Goal: Download file/media

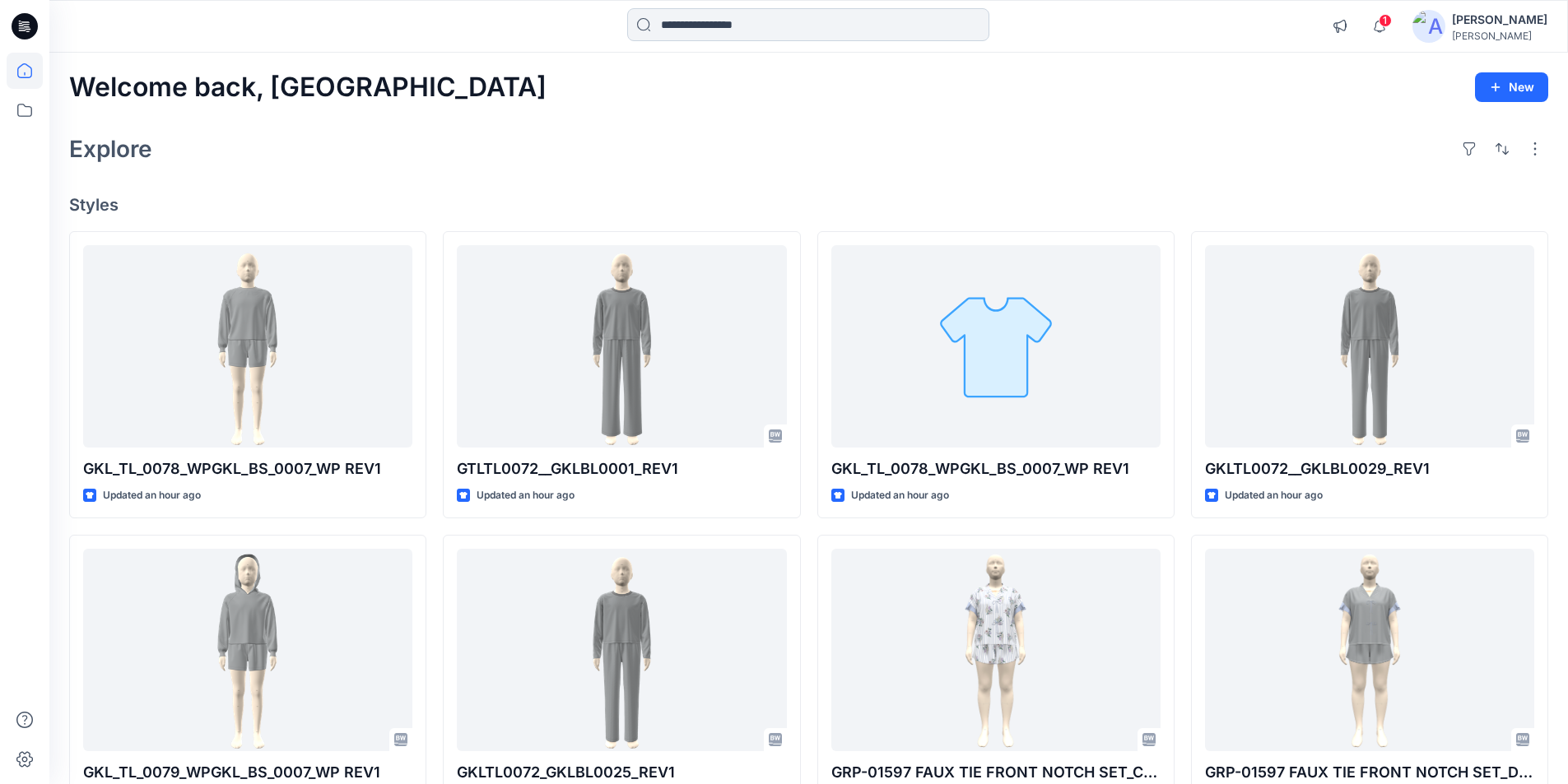
click at [744, 22] on input at bounding box center [808, 24] width 362 height 33
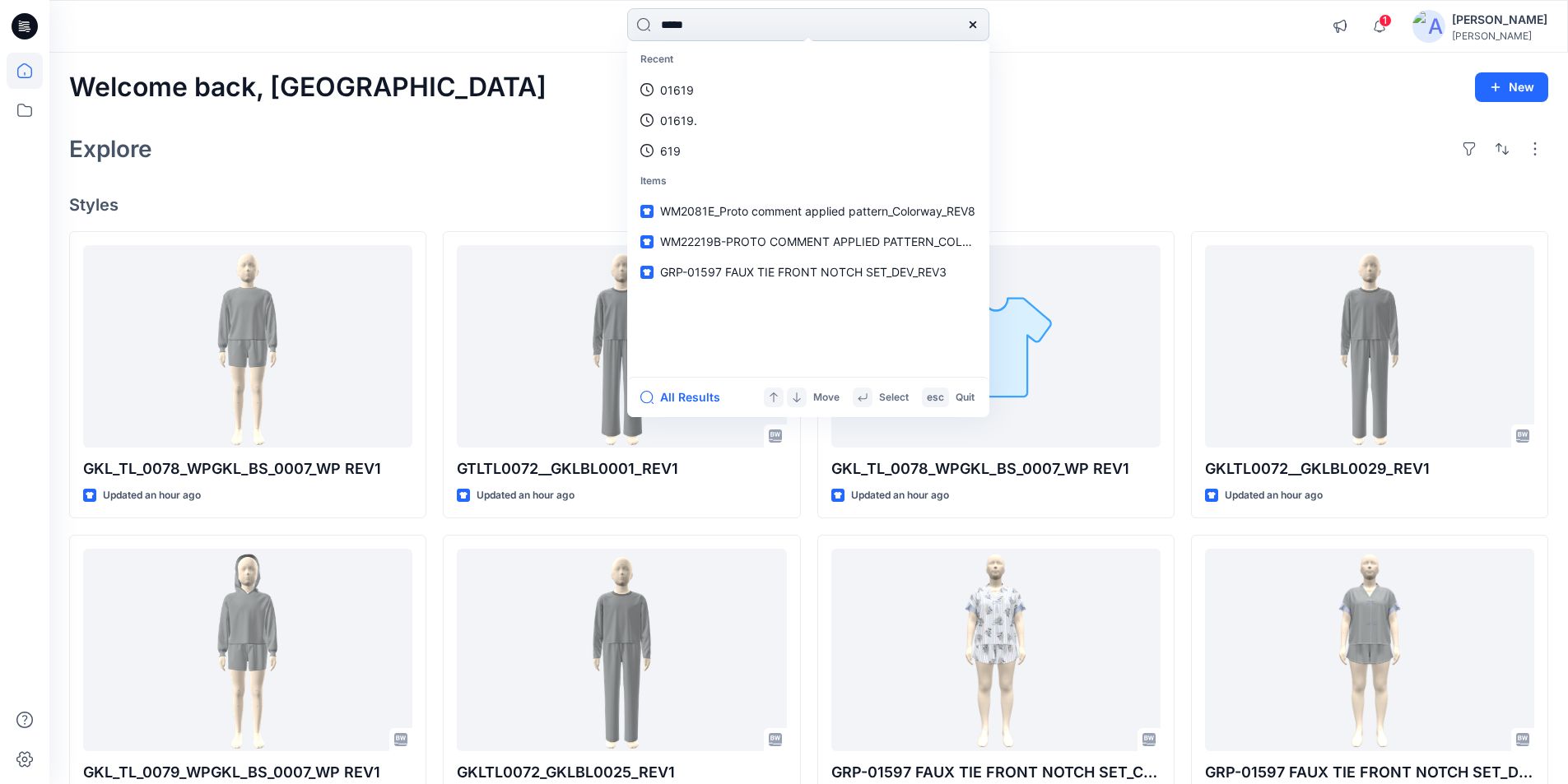
type input "*****"
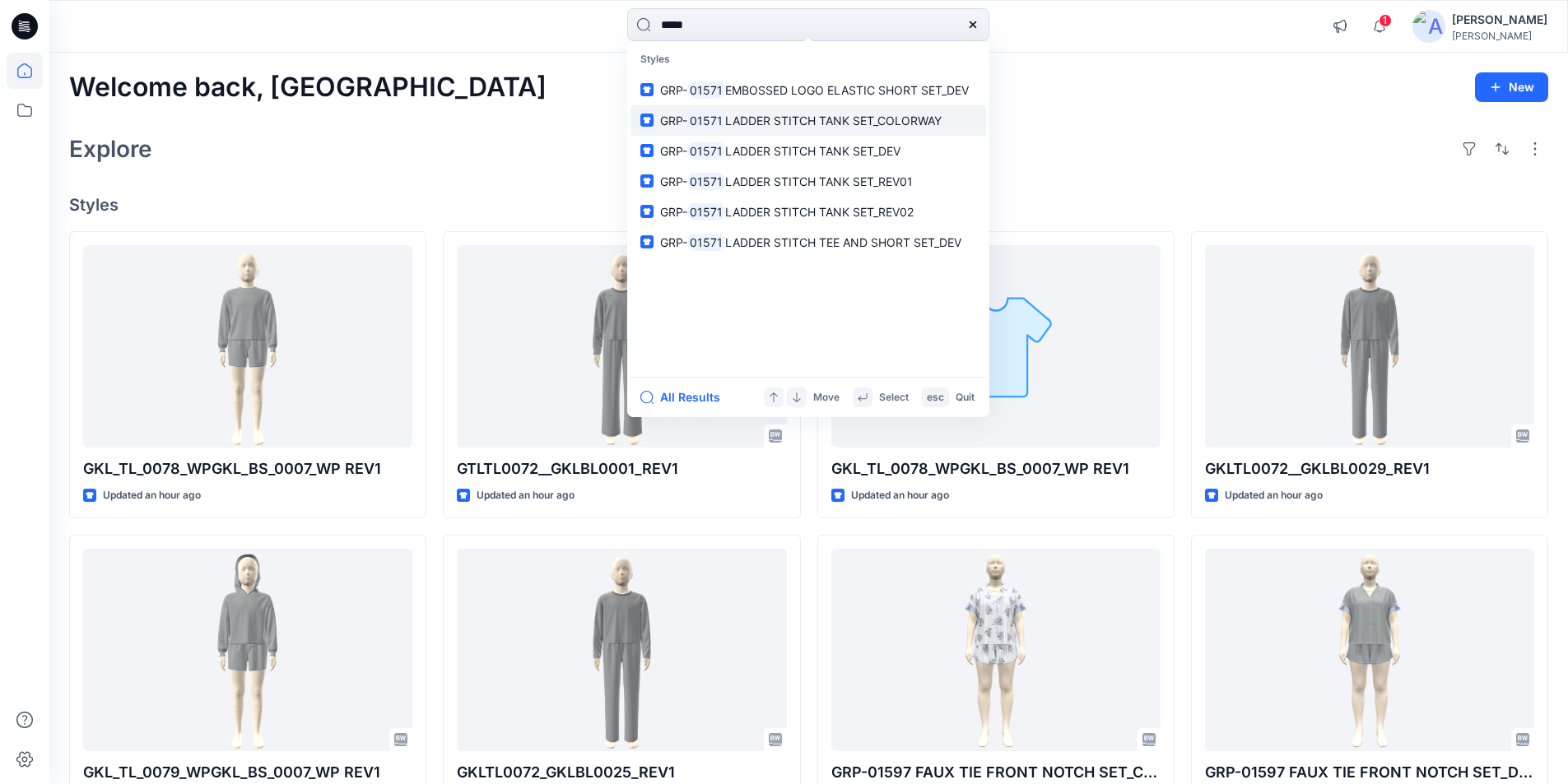
click at [773, 123] on span "LADDER STITCH TANK SET_COLORWAY" at bounding box center [833, 120] width 217 height 14
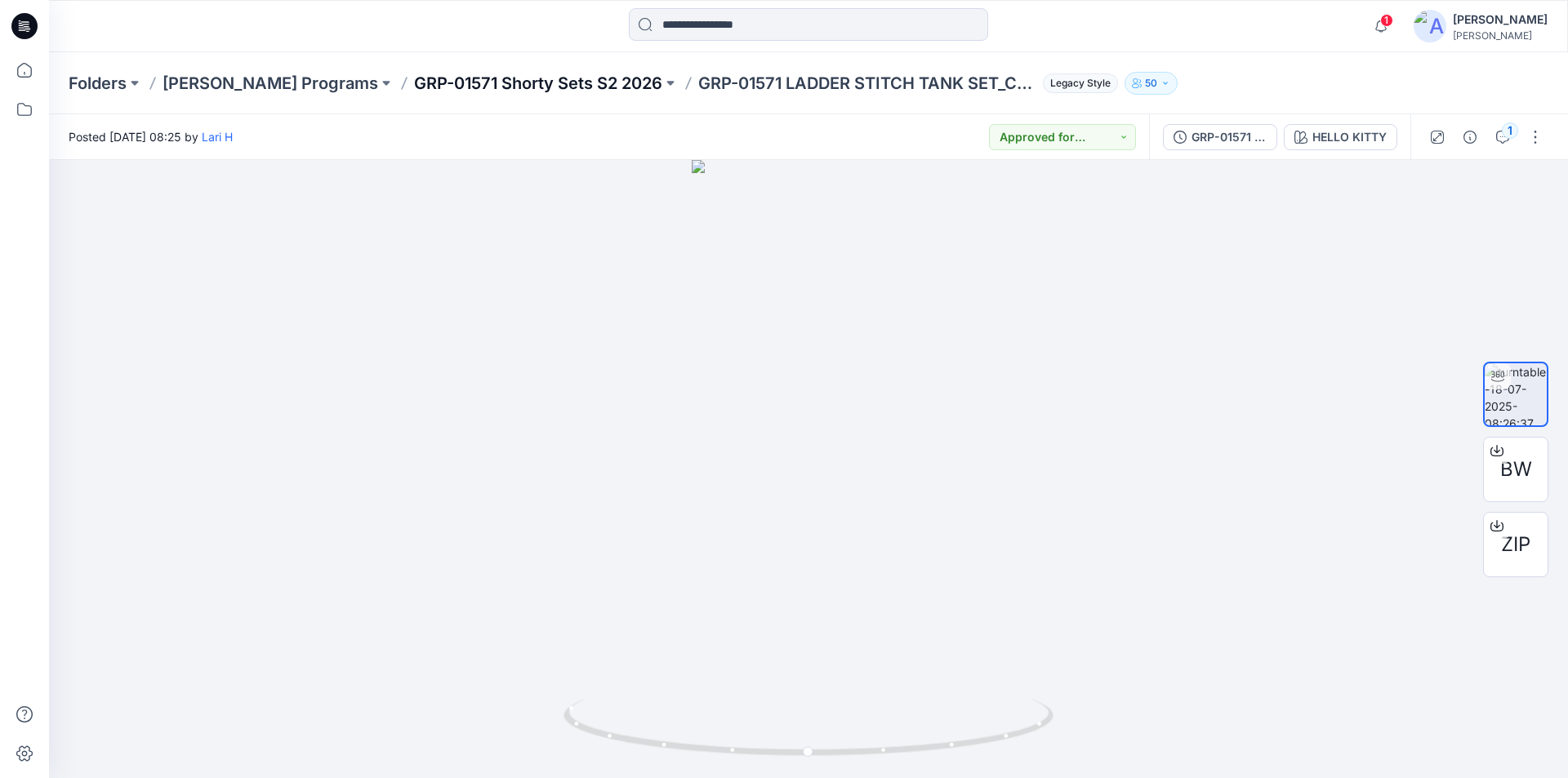
click at [484, 81] on p "GRP-01571 Shorty Sets S2 2026" at bounding box center [538, 83] width 248 height 23
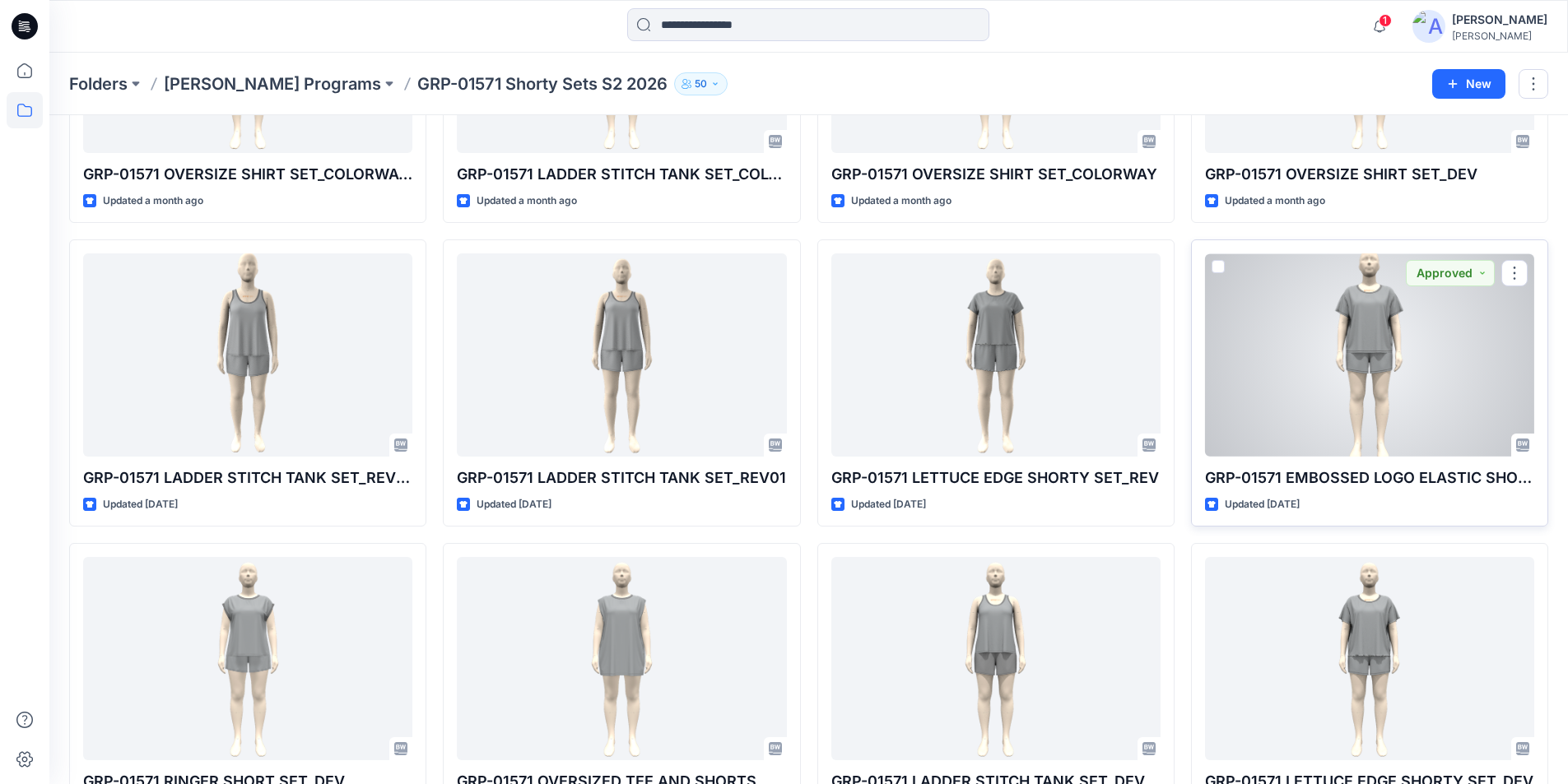
scroll to position [329, 0]
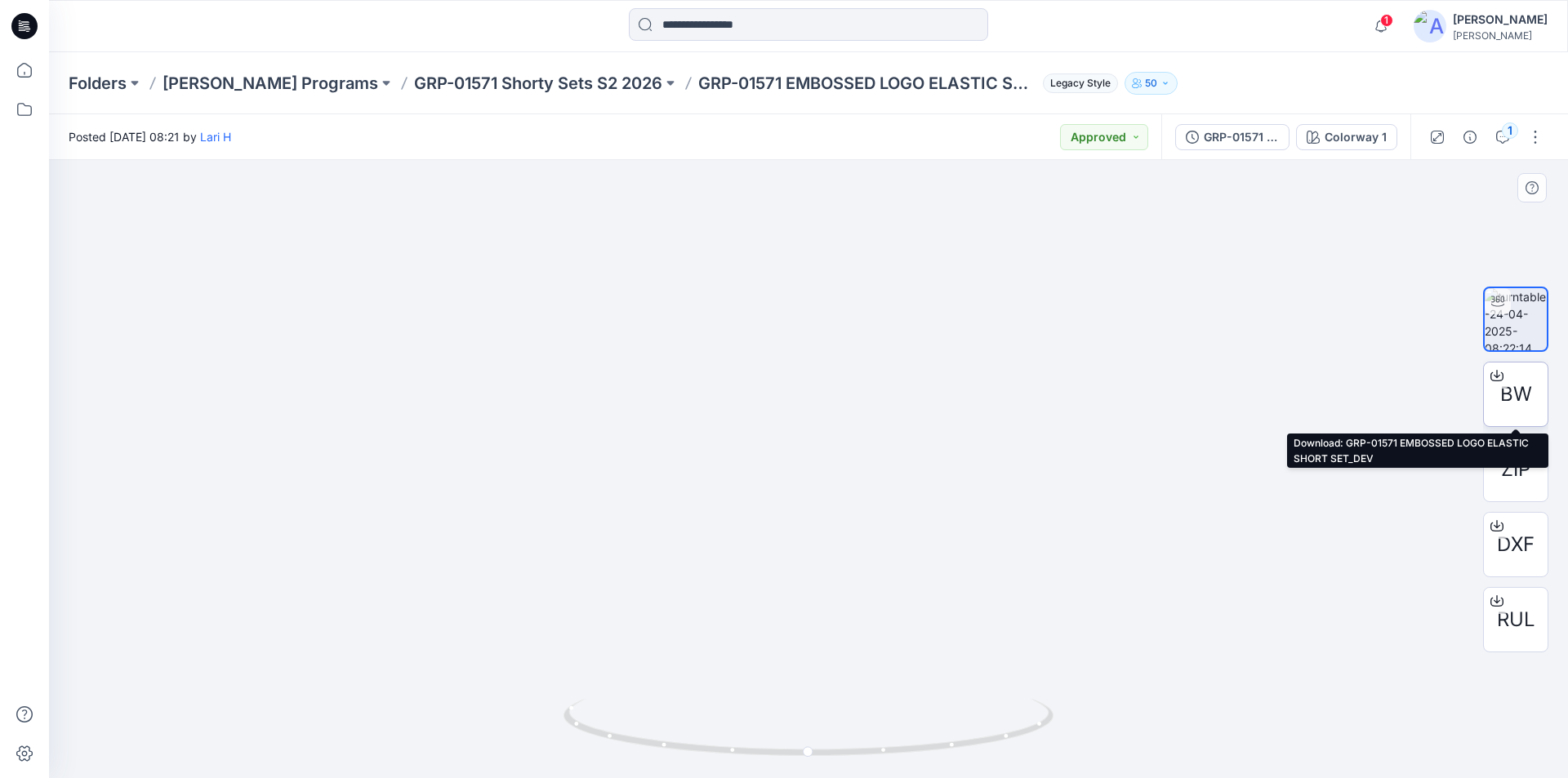
click at [1497, 374] on icon at bounding box center [1496, 374] width 13 height 13
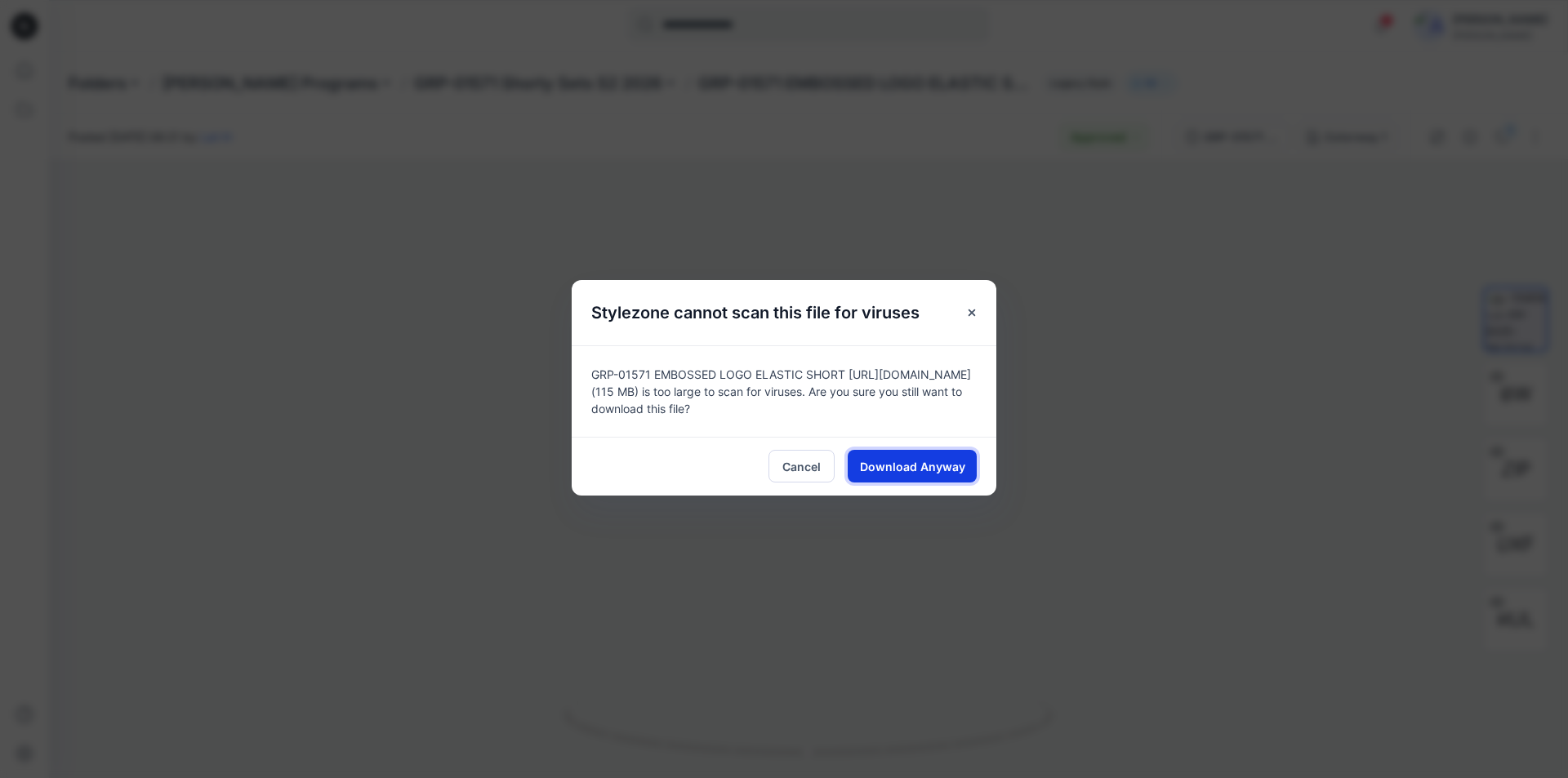
click at [929, 472] on span "Download Anyway" at bounding box center [912, 466] width 106 height 17
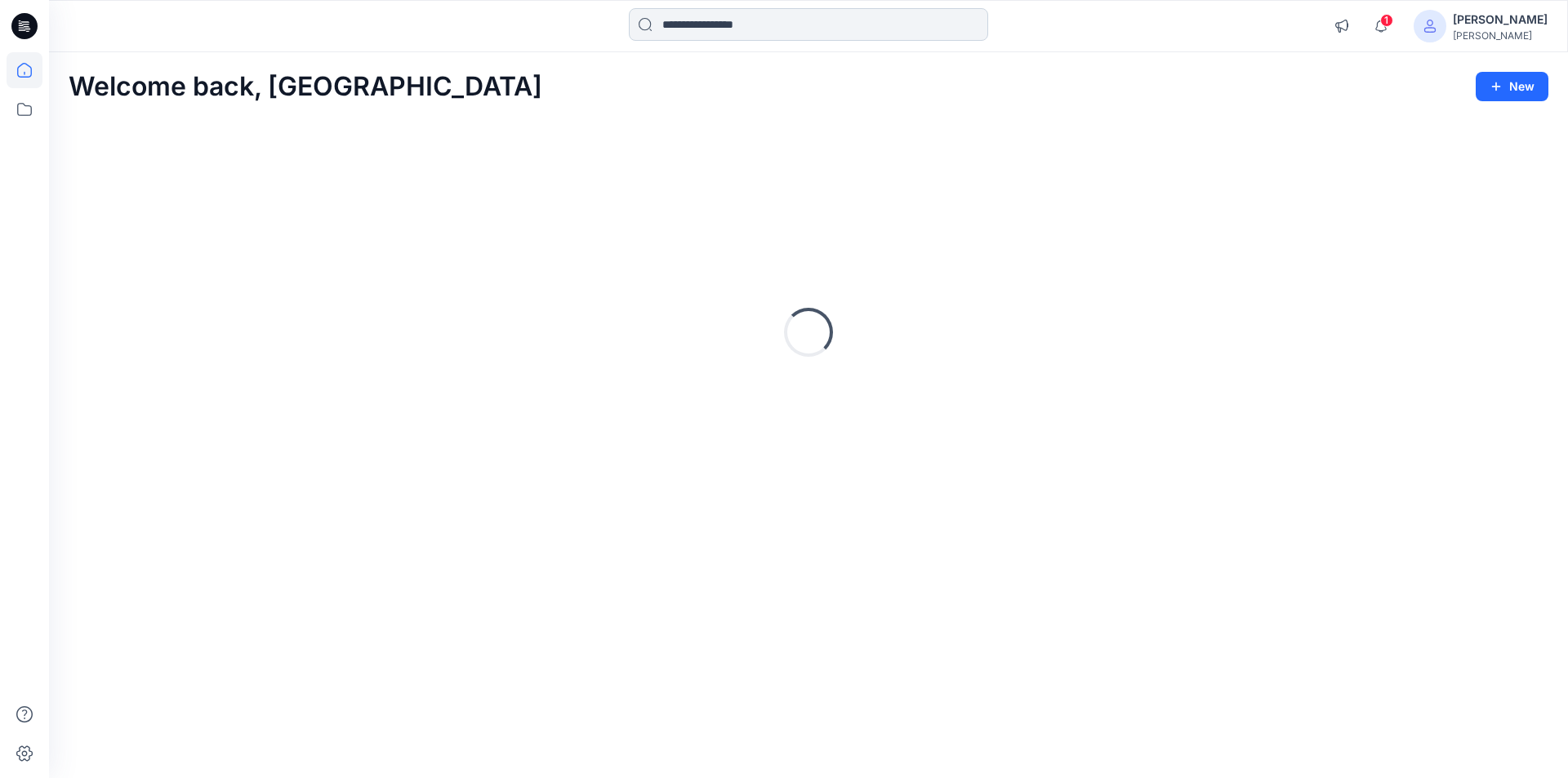
click at [693, 26] on input at bounding box center [808, 24] width 359 height 33
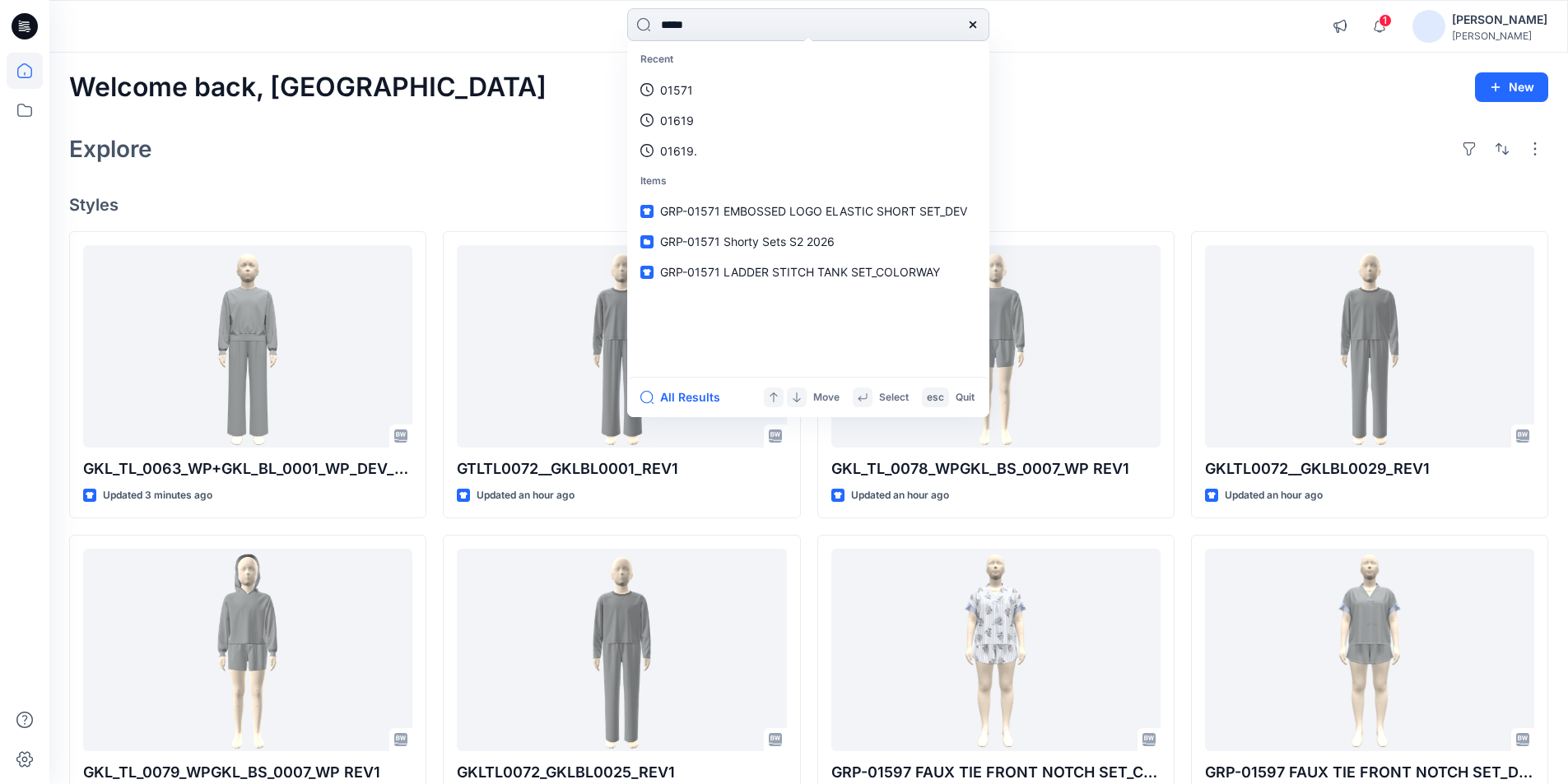
type input "*****"
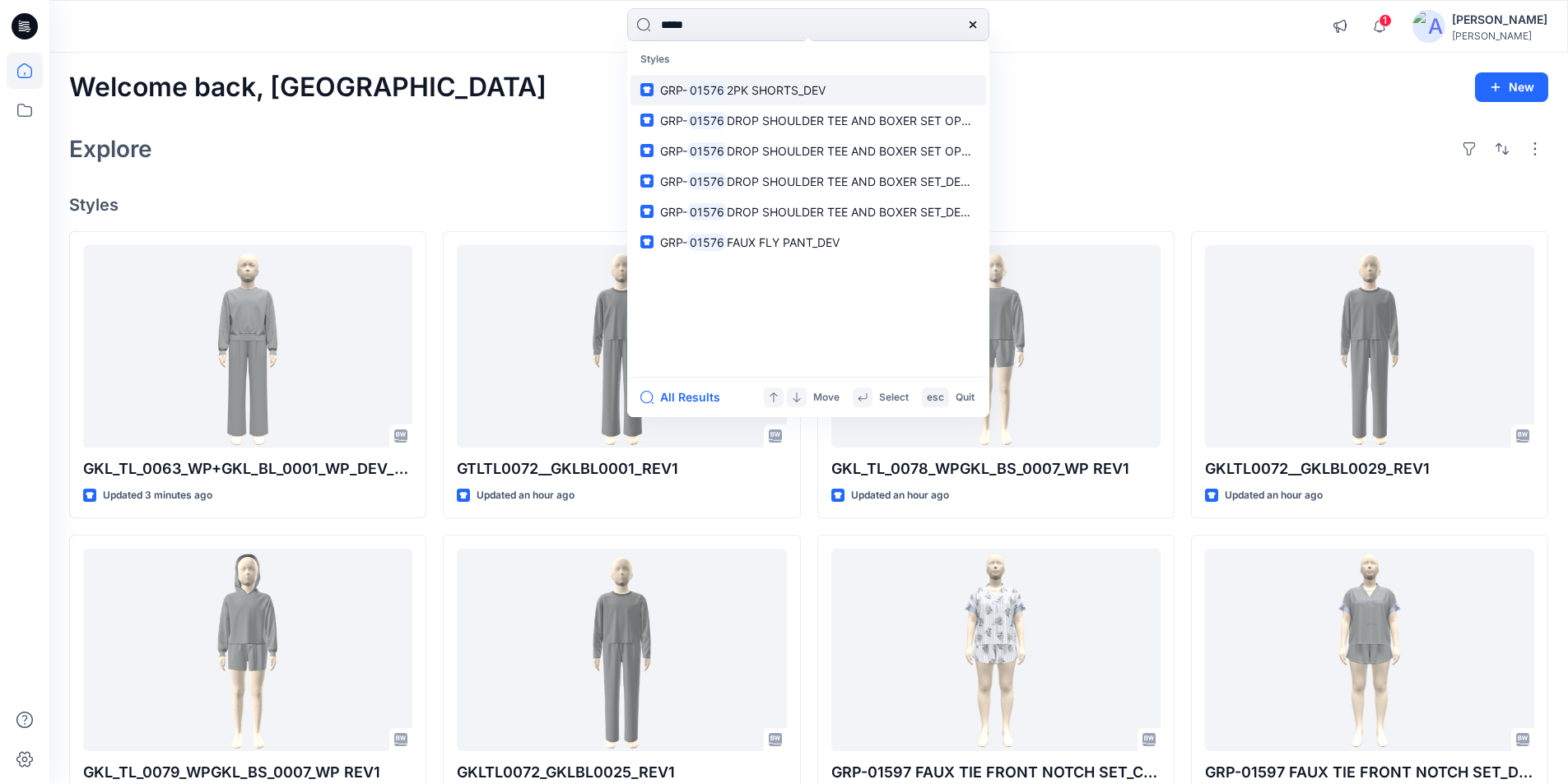
click at [734, 90] on span "2PK SHORTS_DEV" at bounding box center [776, 90] width 99 height 14
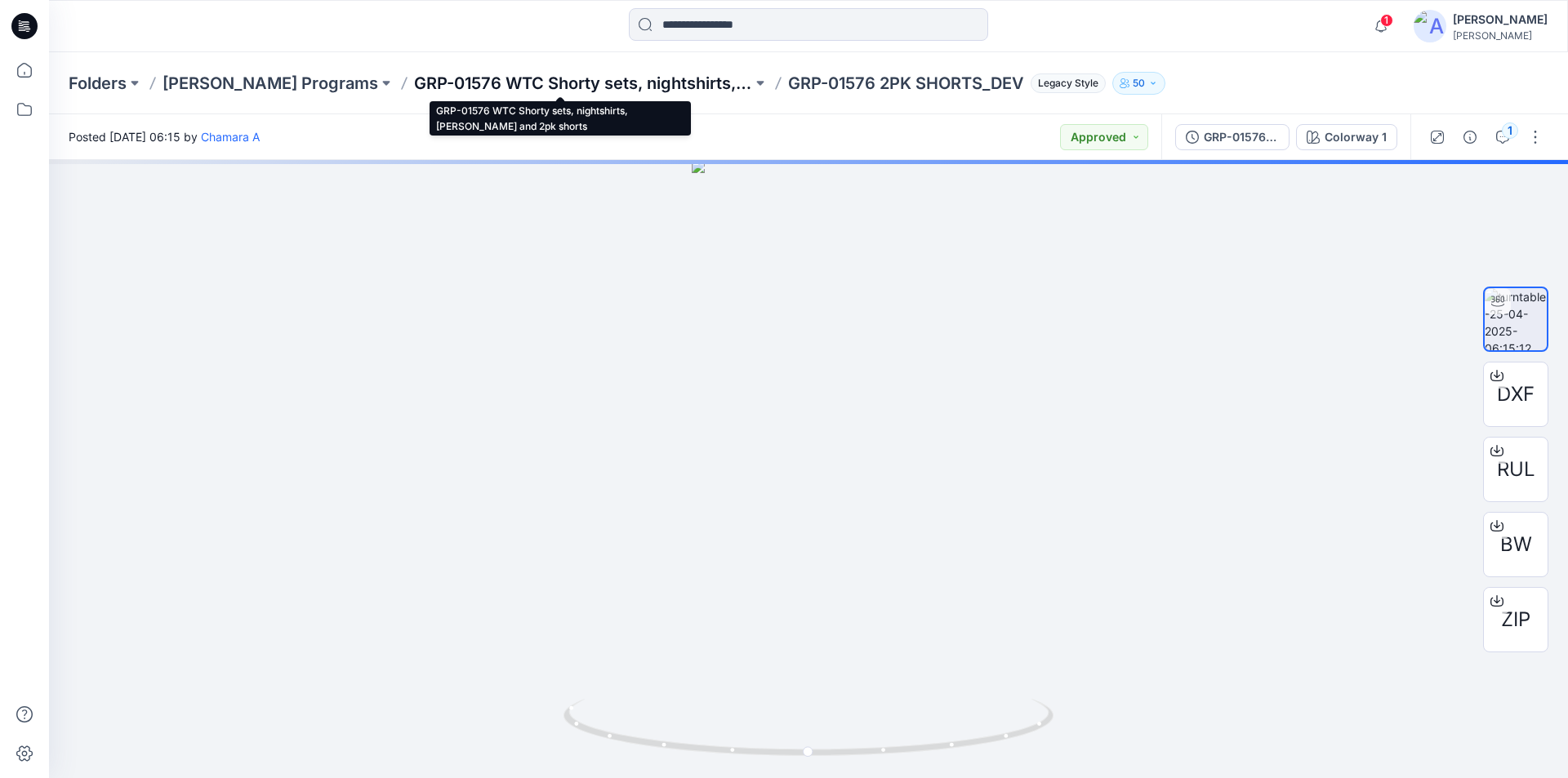
click at [460, 86] on p "GRP-01576 WTC Shorty sets, nightshirts, KIP and 2pk shorts" at bounding box center [583, 83] width 338 height 23
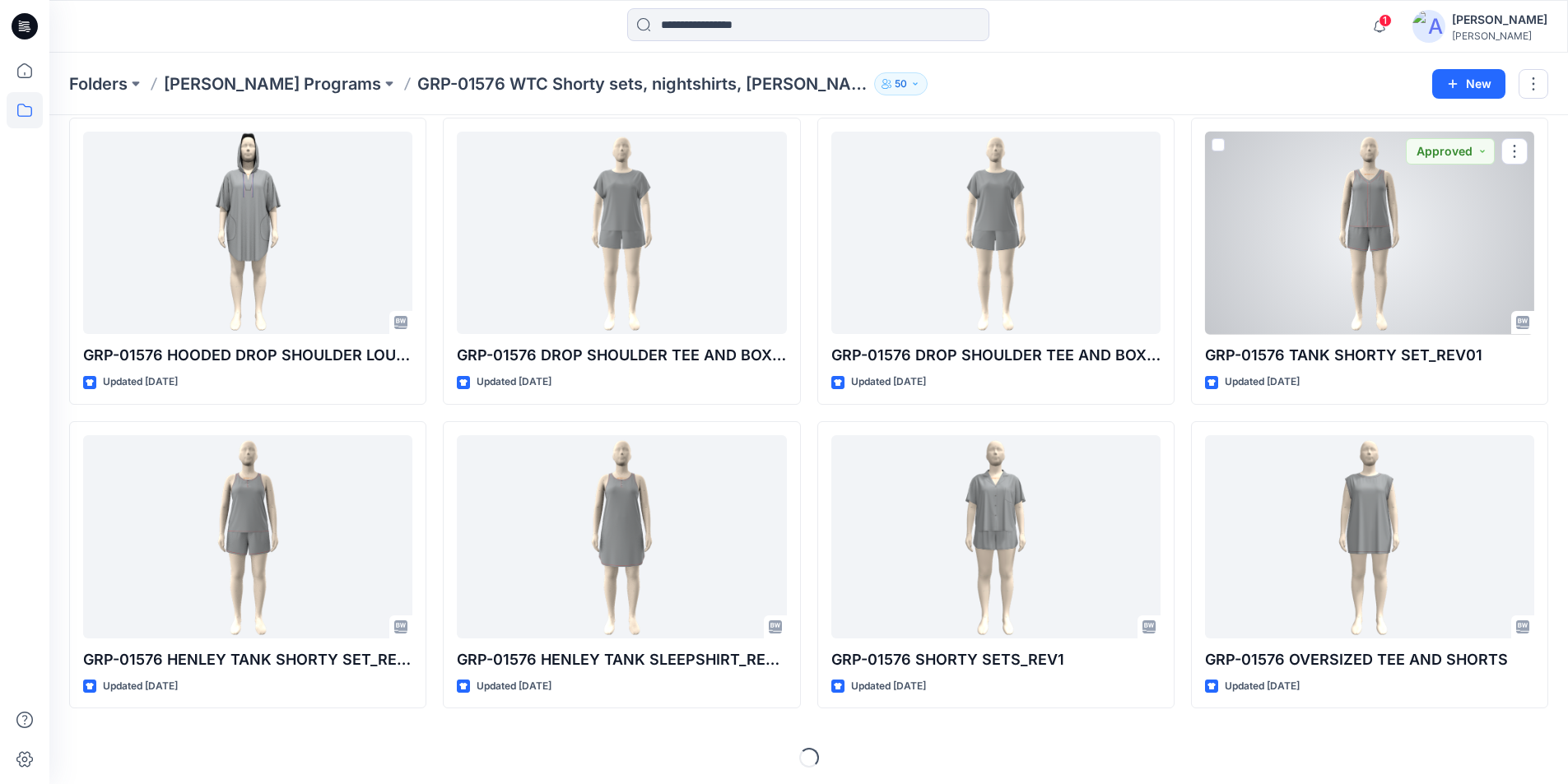
scroll to position [1285, 0]
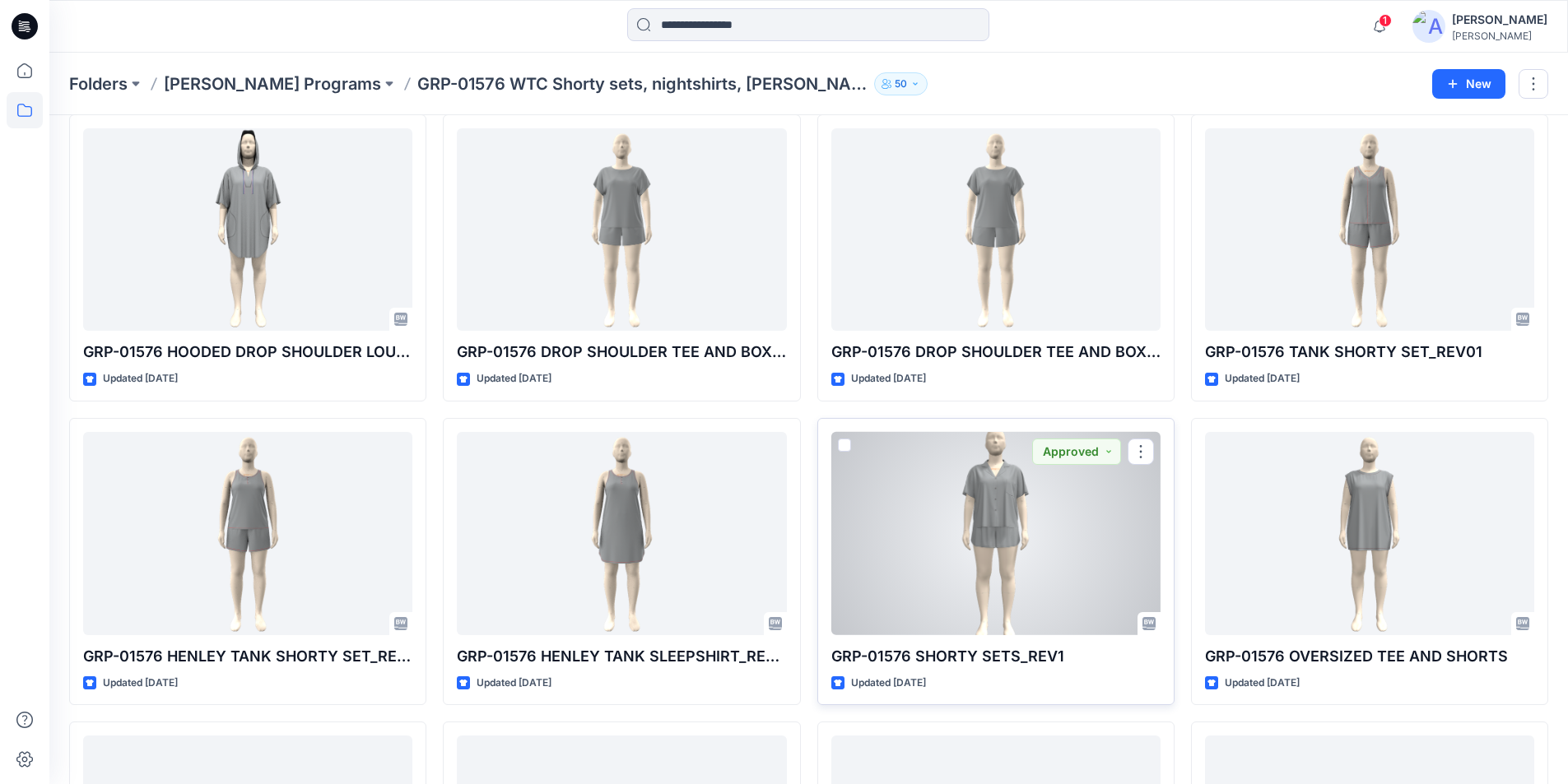
click at [936, 581] on div at bounding box center [995, 533] width 329 height 203
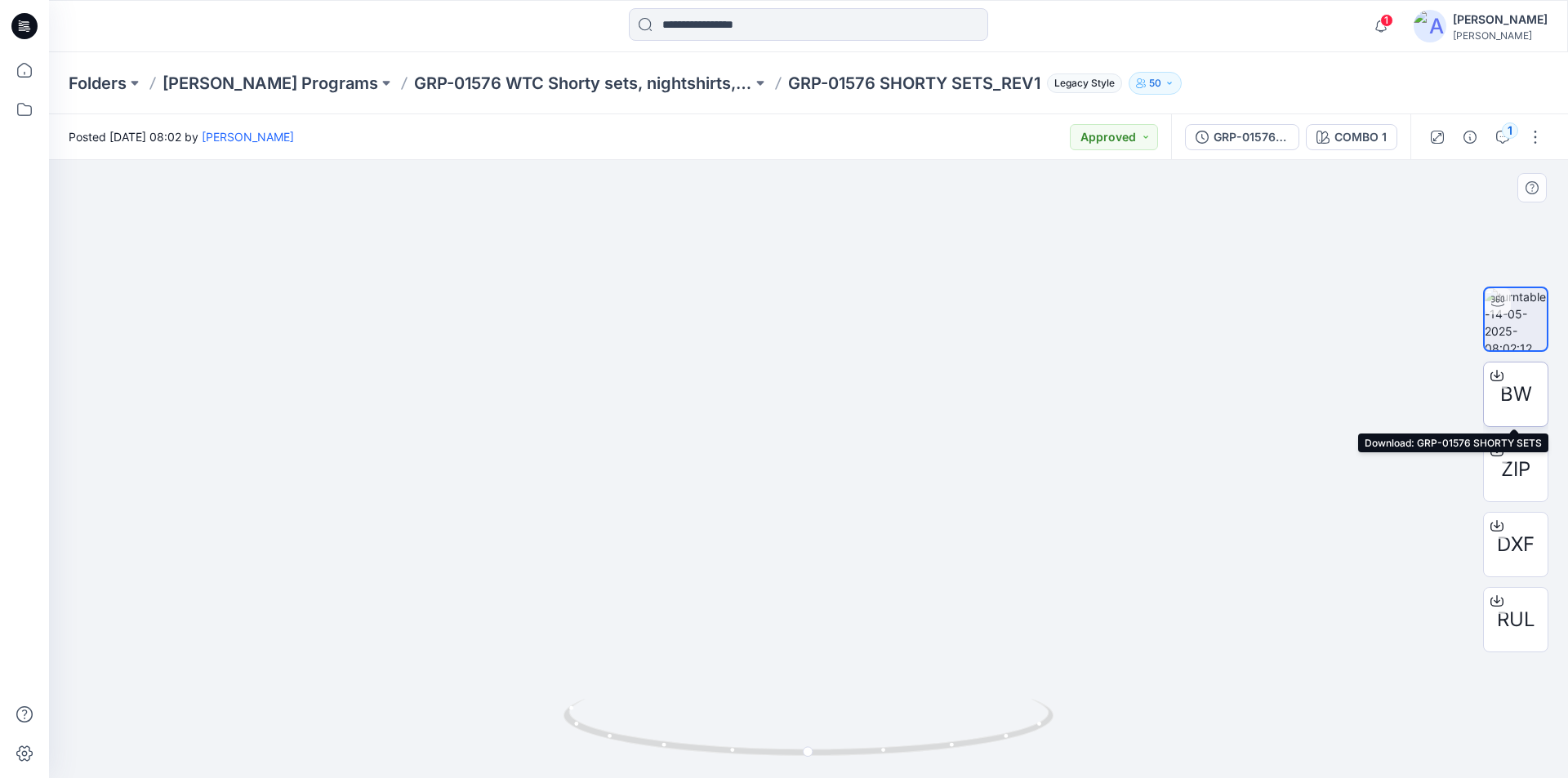
click at [1495, 374] on icon at bounding box center [1496, 374] width 13 height 13
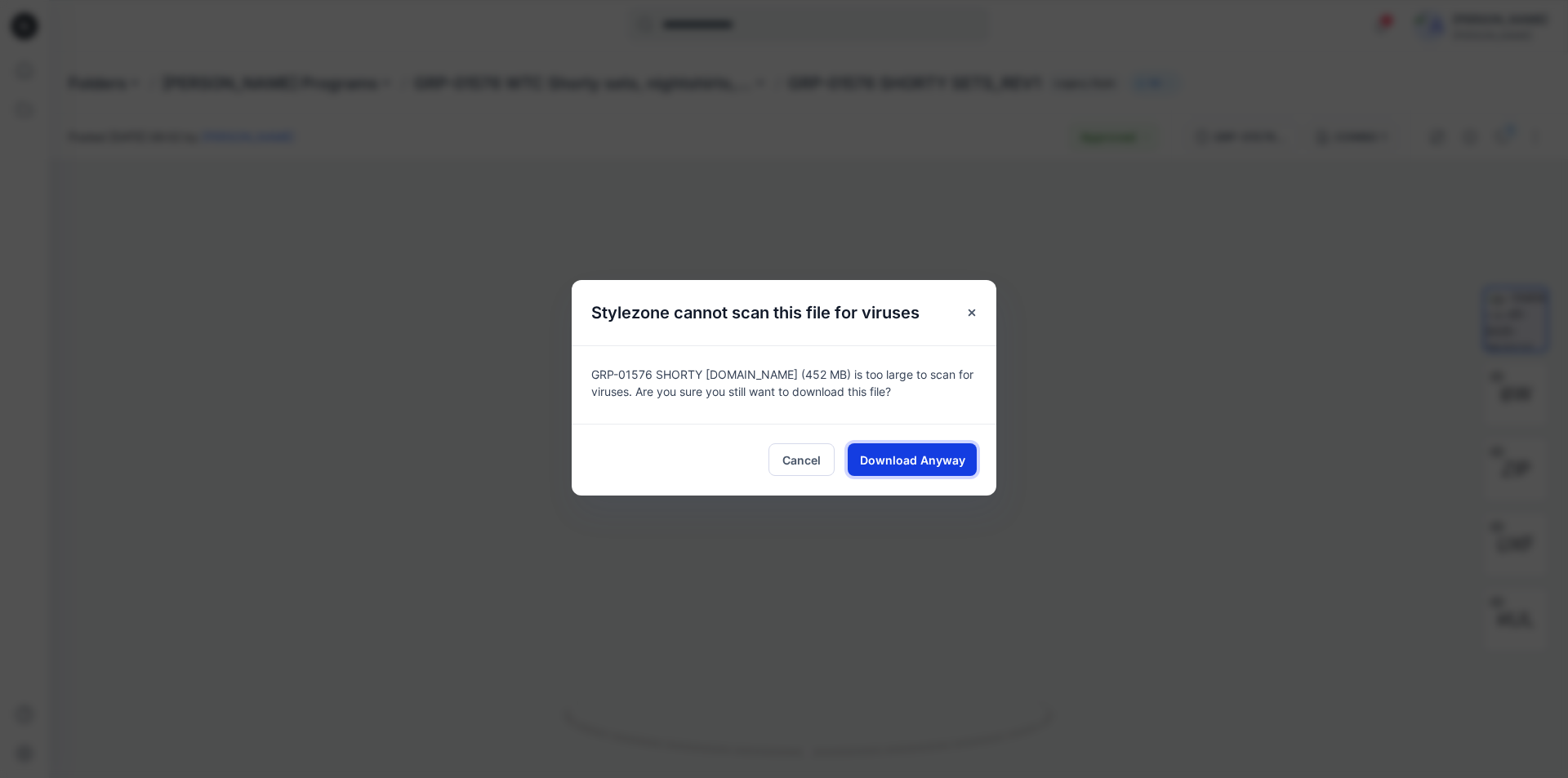
click at [938, 464] on span "Download Anyway" at bounding box center [912, 461] width 106 height 17
